Goal: Register for event/course

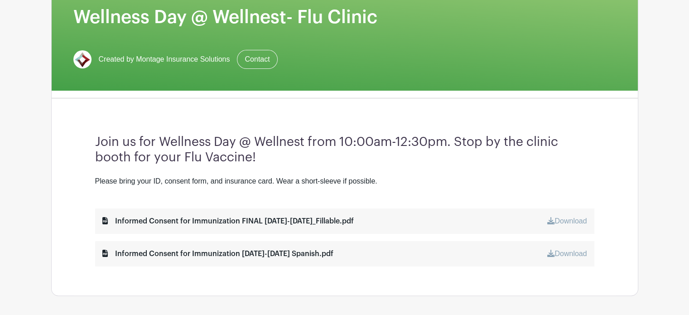
scroll to position [154, 0]
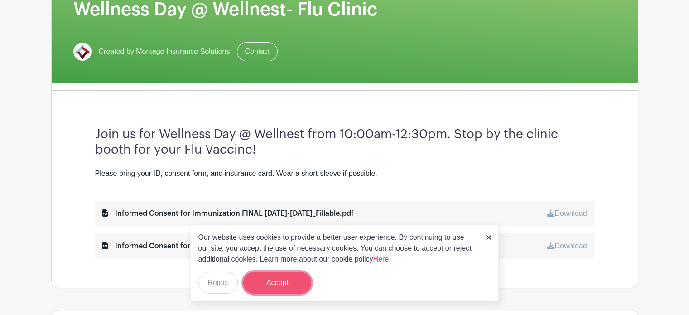
click at [283, 286] on button "Accept" at bounding box center [277, 283] width 68 height 22
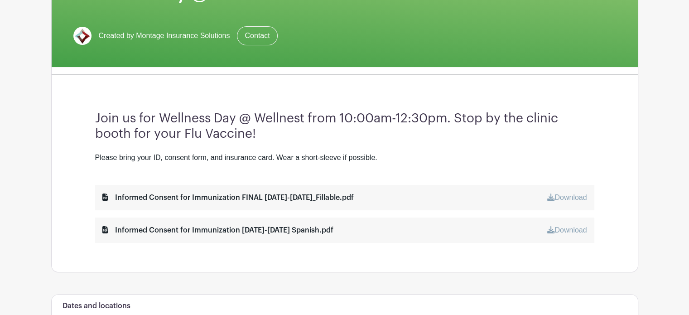
scroll to position [174, 0]
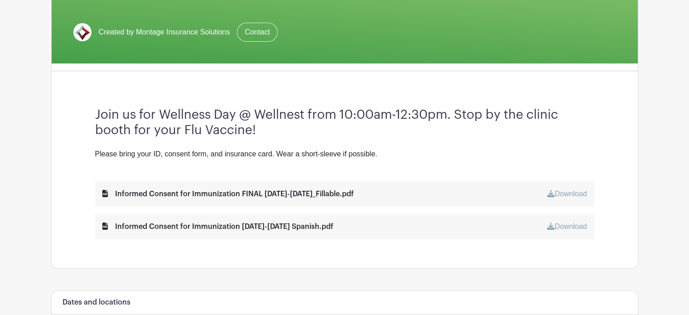
click at [567, 192] on link "Download" at bounding box center [567, 194] width 39 height 8
click at [550, 226] on icon at bounding box center [551, 226] width 7 height 7
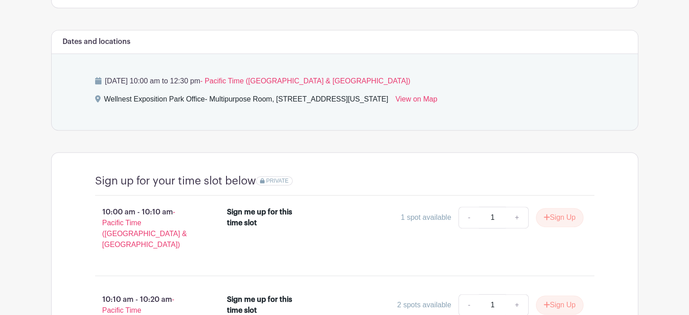
scroll to position [480, 0]
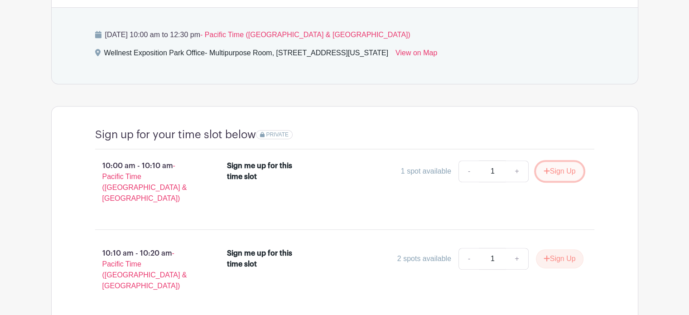
click at [553, 170] on button "Sign Up" at bounding box center [560, 171] width 48 height 19
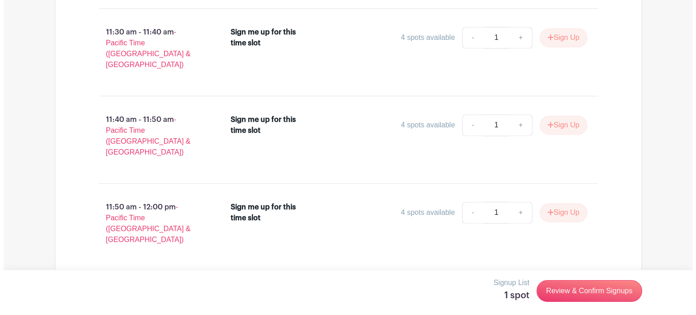
scroll to position [1525, 0]
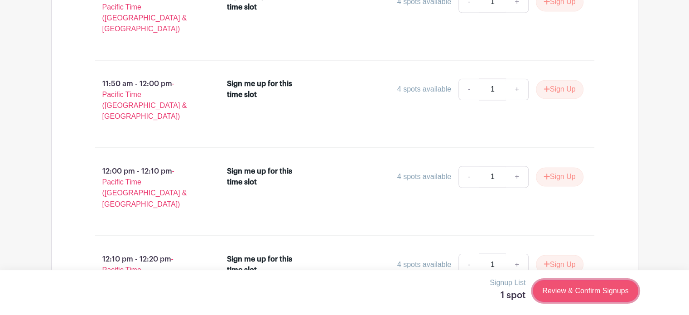
click at [559, 291] on link "Review & Confirm Signups" at bounding box center [585, 291] width 105 height 22
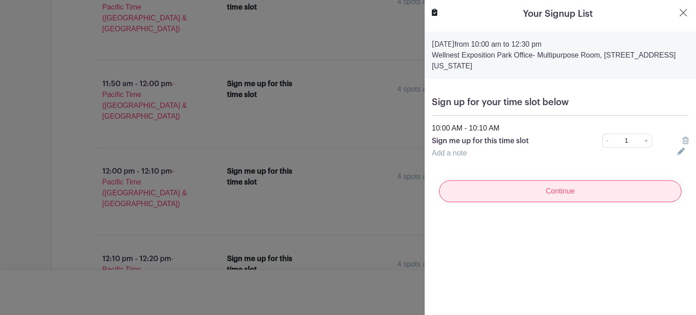
click at [549, 198] on input "Continue" at bounding box center [560, 191] width 242 height 22
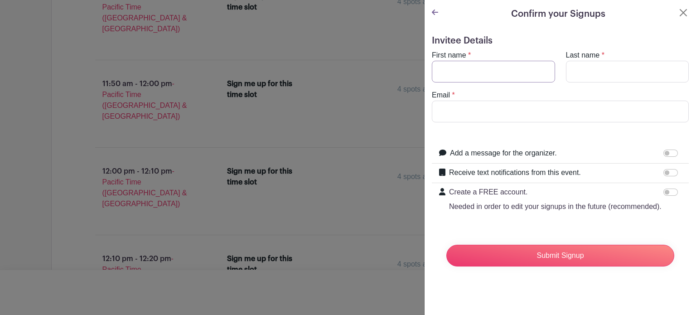
click at [503, 78] on input "First name" at bounding box center [493, 72] width 123 height 22
type input "[PERSON_NAME]"
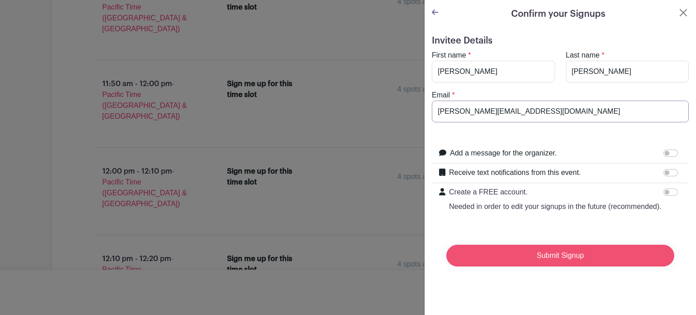
type input "[PERSON_NAME][EMAIL_ADDRESS][DOMAIN_NAME]"
click at [472, 261] on input "Submit Signup" at bounding box center [560, 256] width 228 height 22
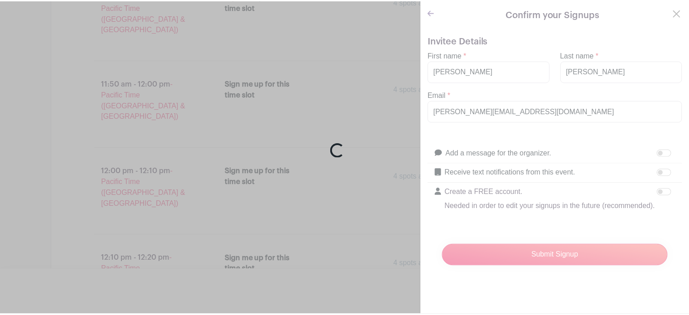
scroll to position [1528, 0]
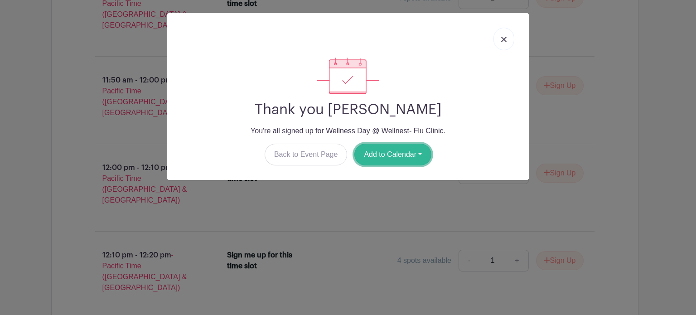
click at [386, 157] on button "Add to Calendar" at bounding box center [392, 155] width 77 height 22
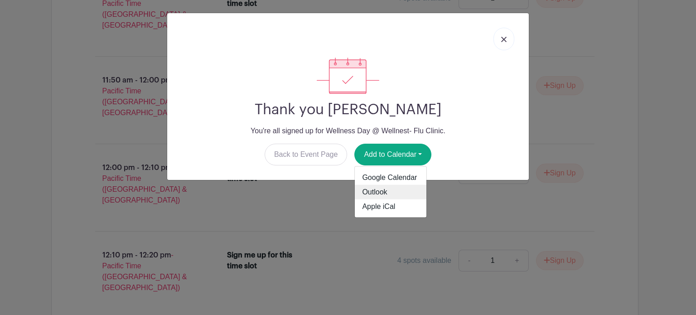
click at [377, 191] on link "Outlook" at bounding box center [391, 192] width 72 height 15
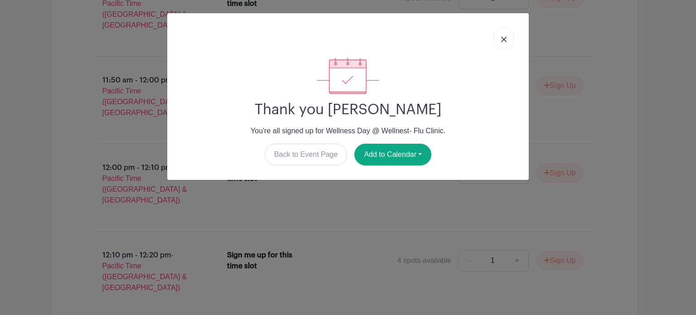
click at [503, 37] on img at bounding box center [503, 39] width 5 height 5
